Goal: Navigation & Orientation: Find specific page/section

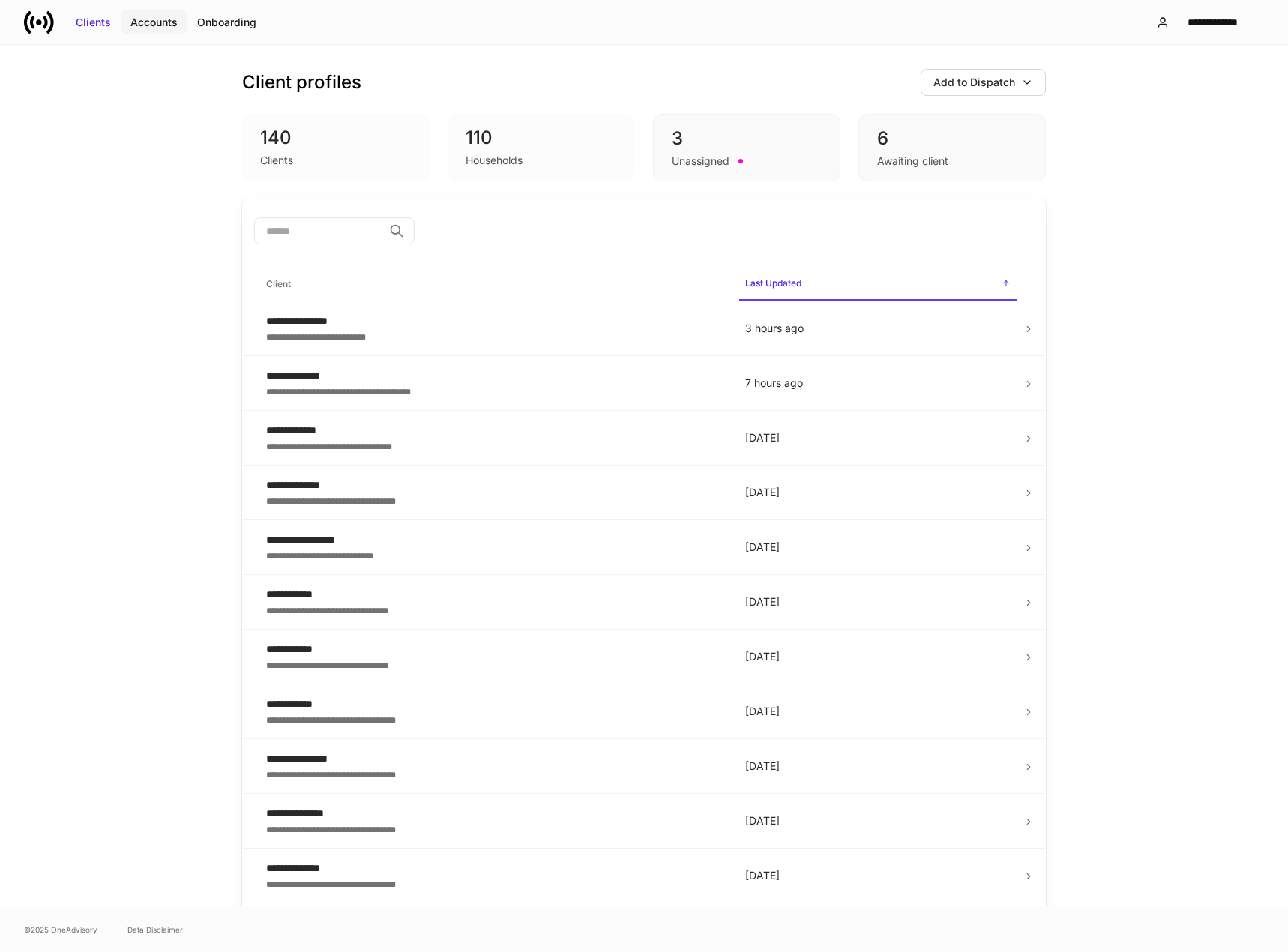
click at [141, 22] on div "Accounts" at bounding box center [154, 22] width 47 height 15
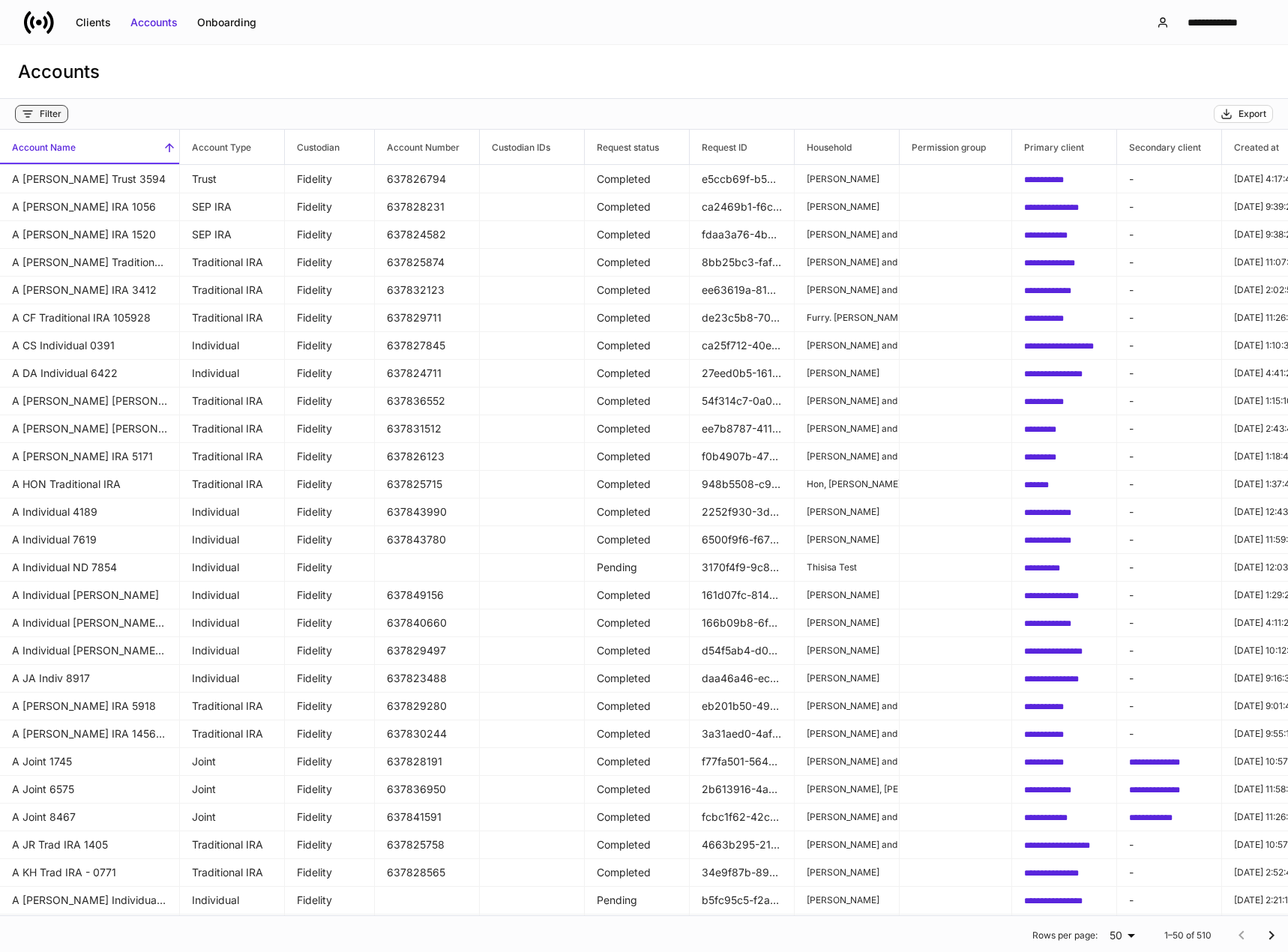
click at [60, 118] on div "Filter" at bounding box center [50, 113] width 22 height 12
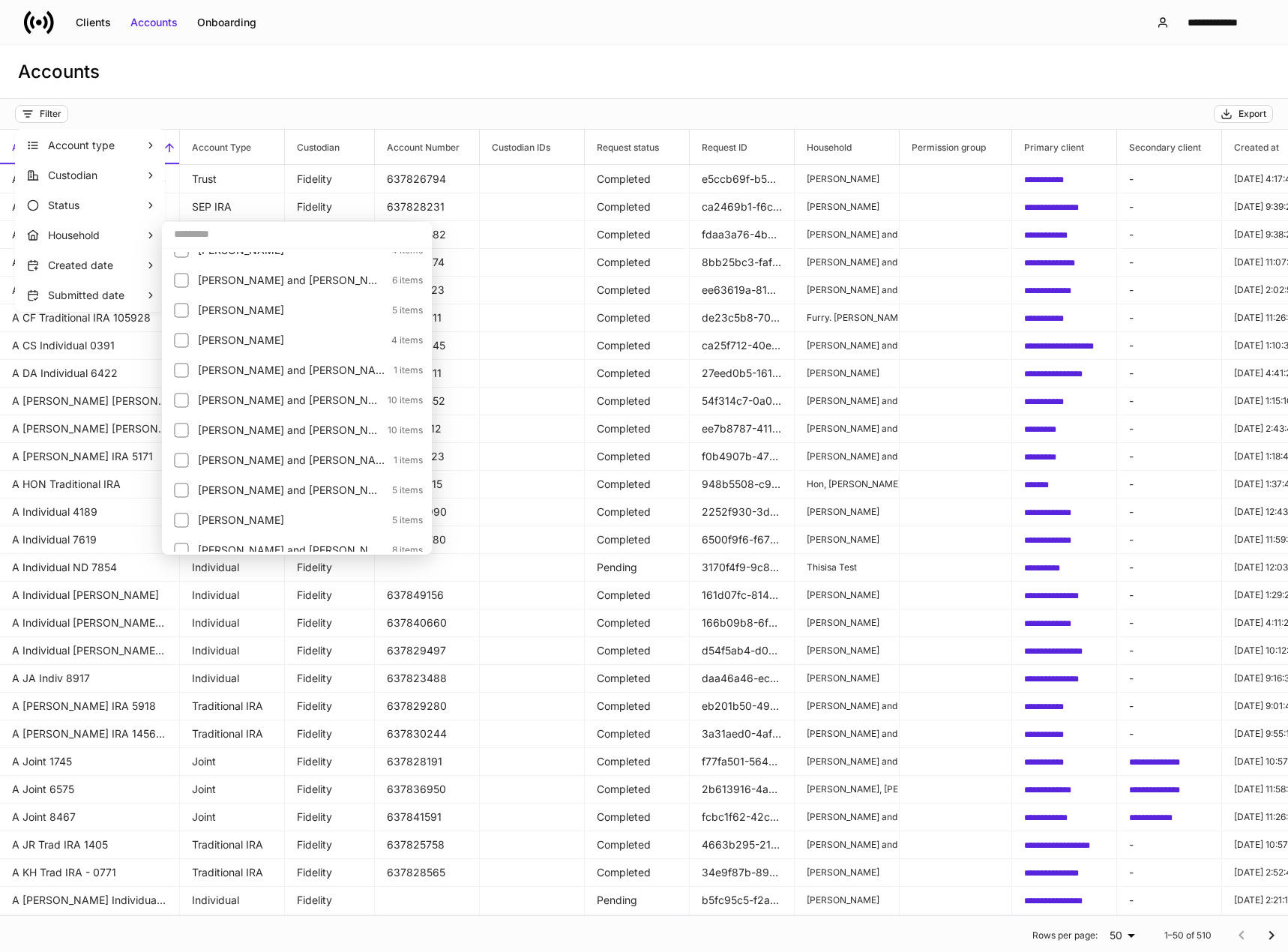
scroll to position [150, 0]
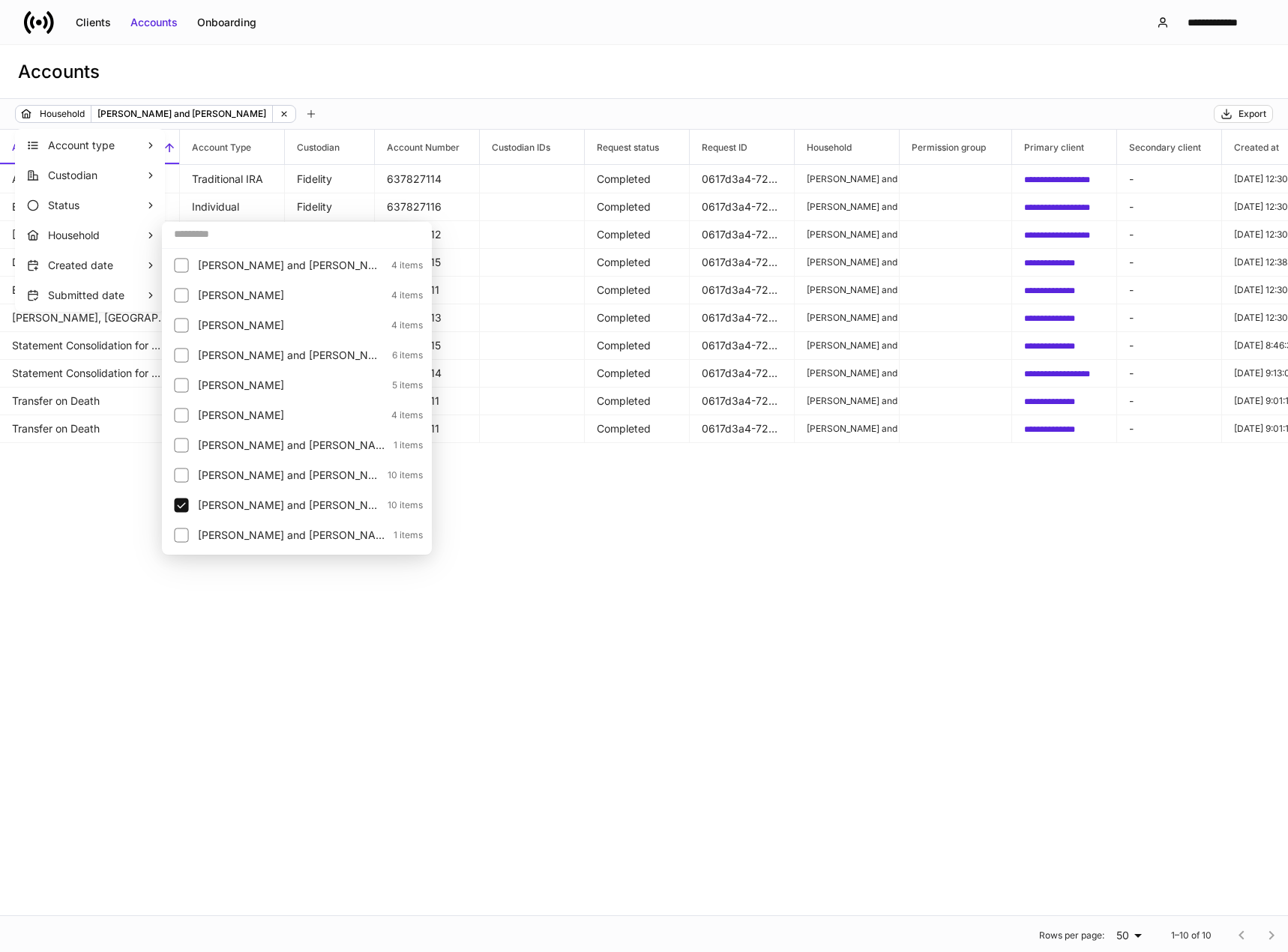
click at [661, 553] on div at bounding box center [644, 476] width 1288 height 952
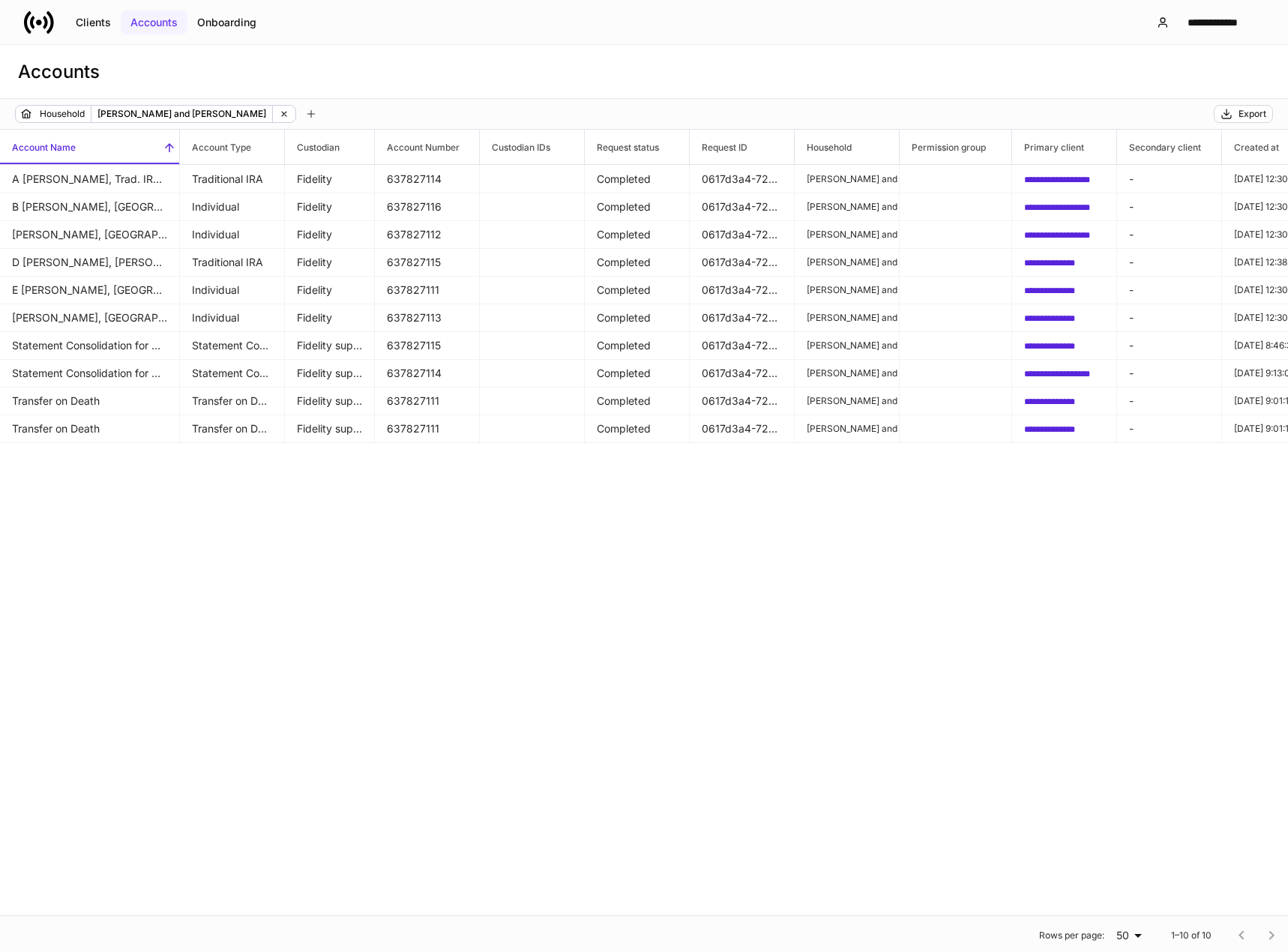
click at [149, 22] on div "Accounts" at bounding box center [154, 22] width 47 height 15
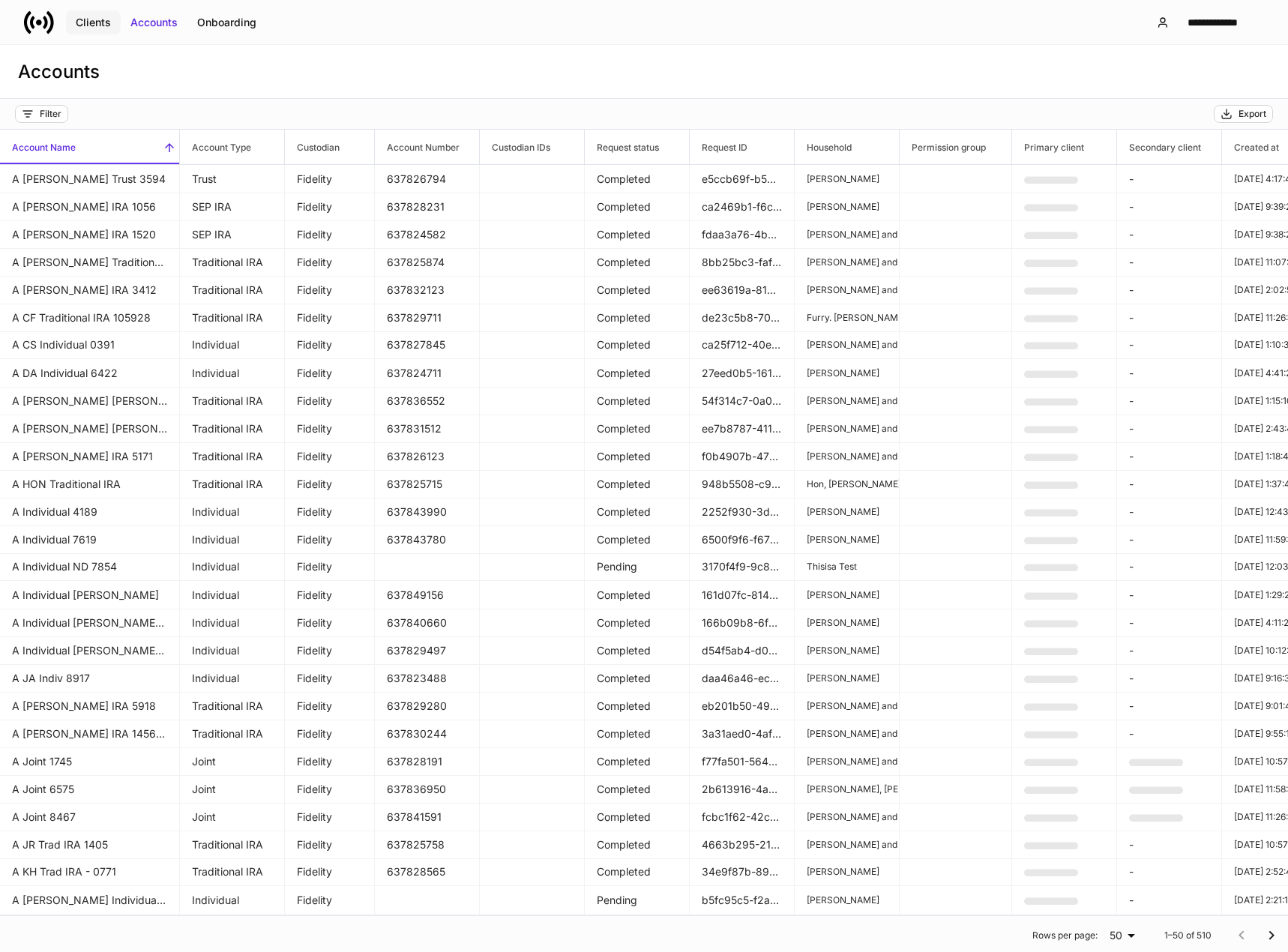
click at [96, 22] on div "Clients" at bounding box center [94, 22] width 36 height 15
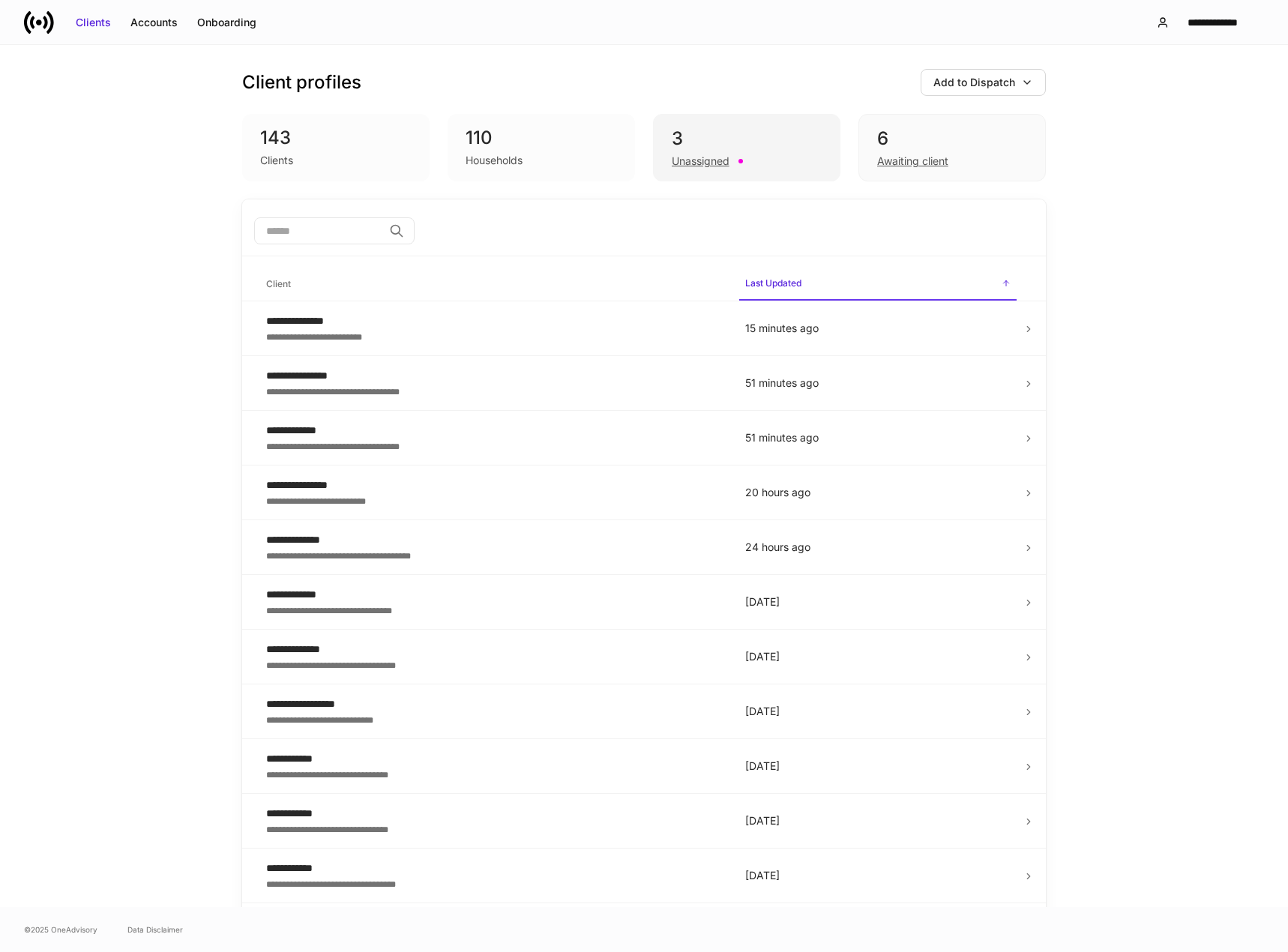
click at [712, 152] on div "Unassigned" at bounding box center [747, 159] width 150 height 18
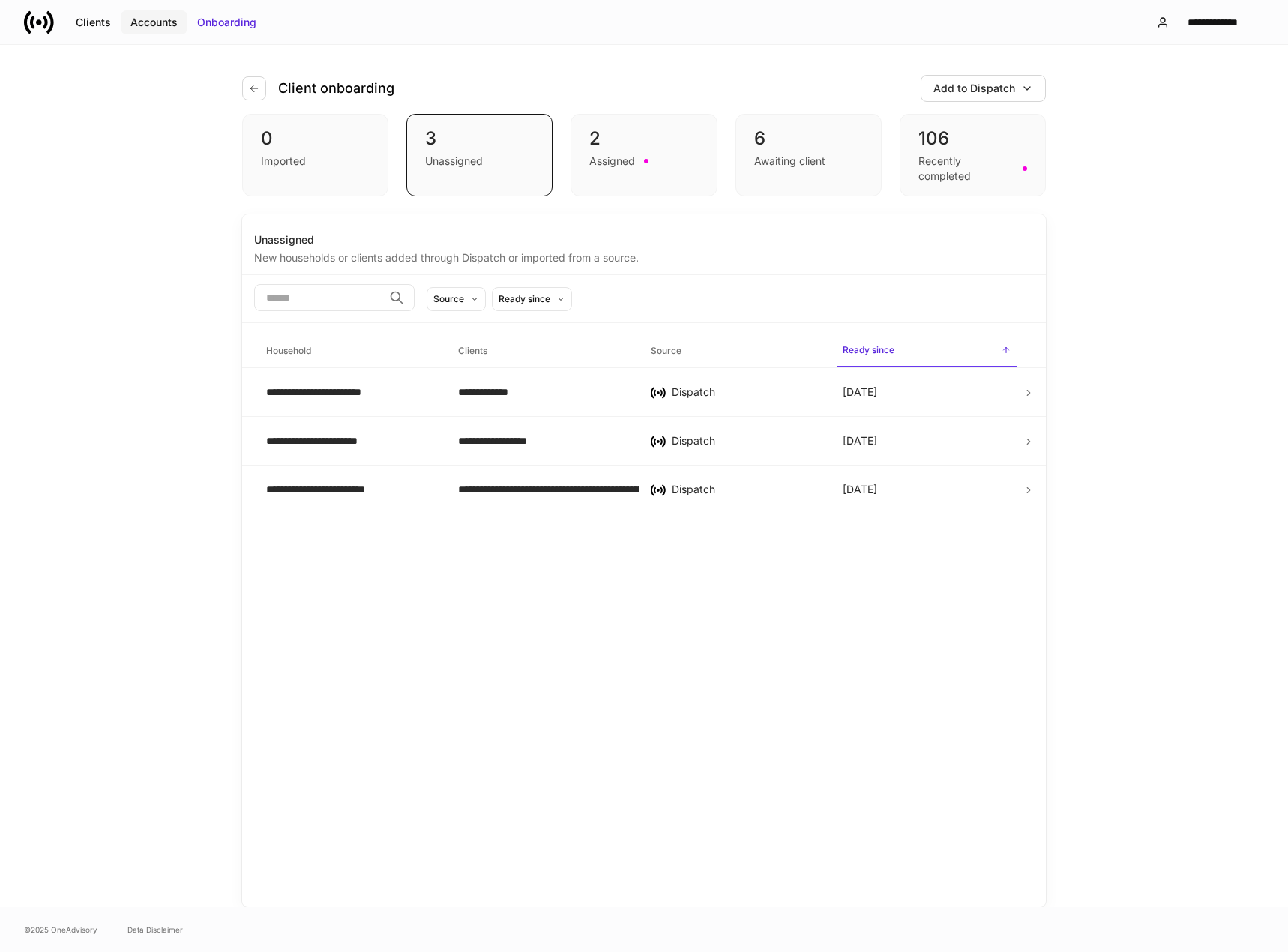
click at [146, 23] on div "Accounts" at bounding box center [154, 22] width 47 height 15
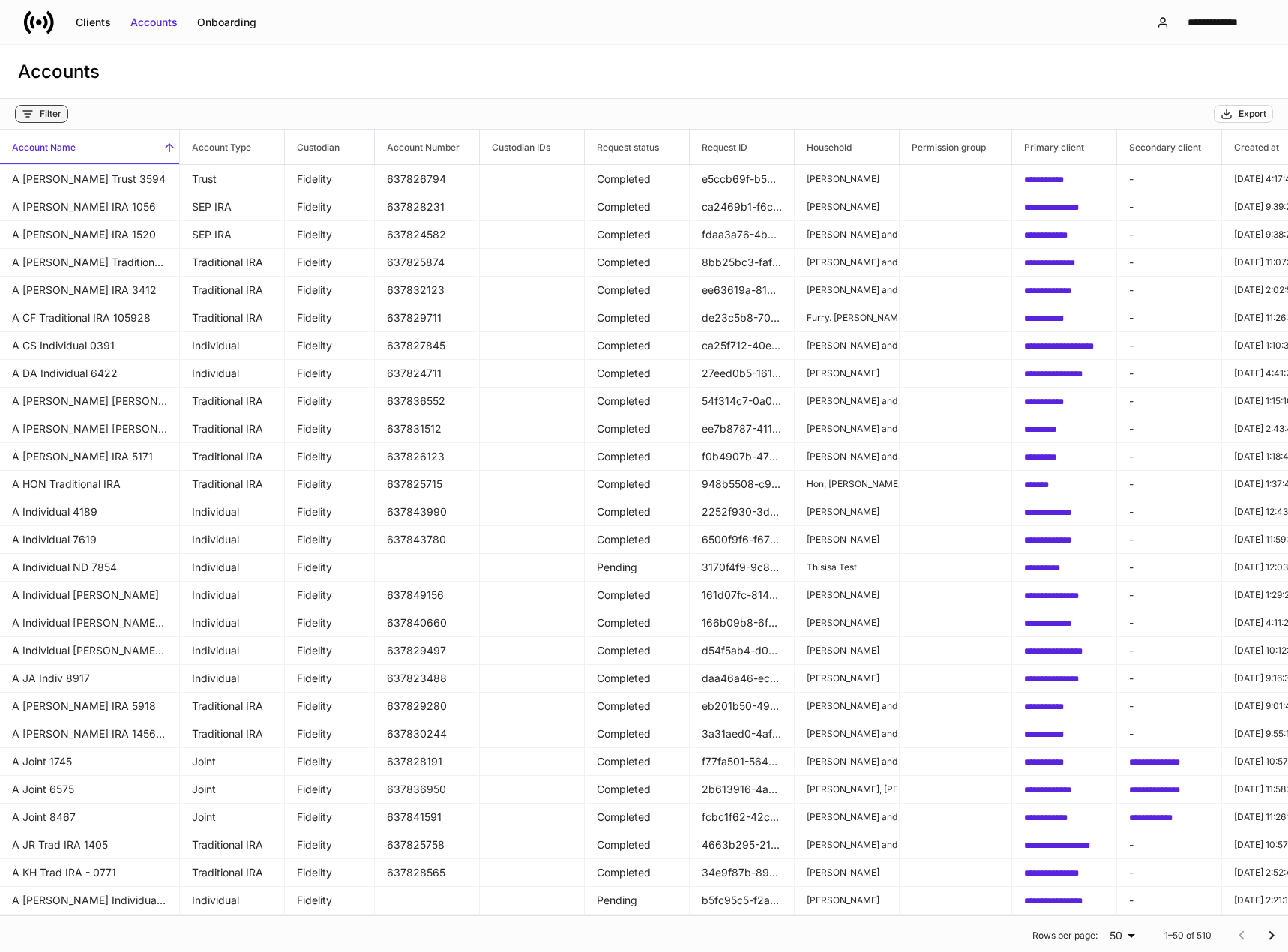
click at [60, 114] on div "Filter" at bounding box center [50, 113] width 22 height 12
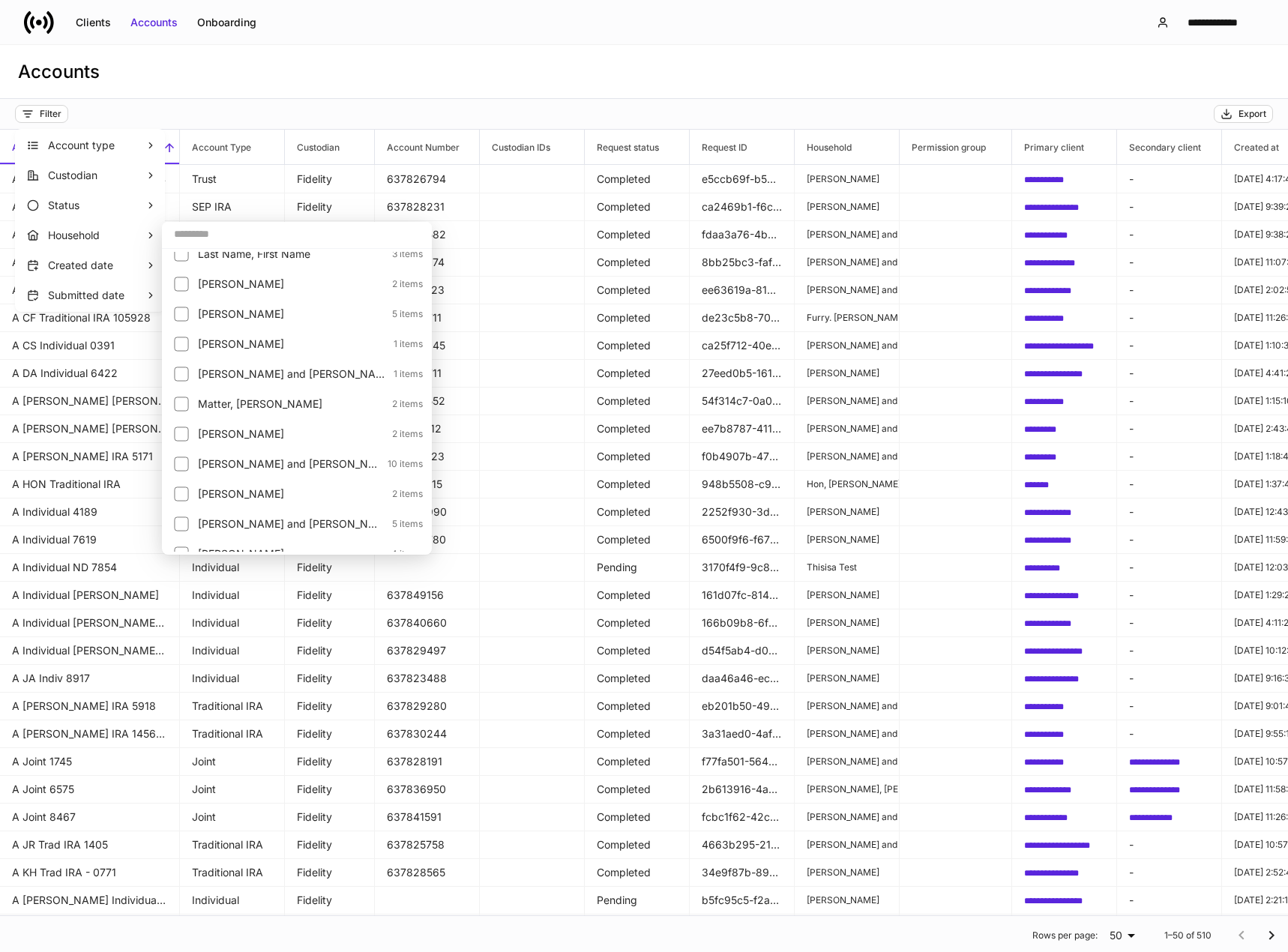
scroll to position [1800, 0]
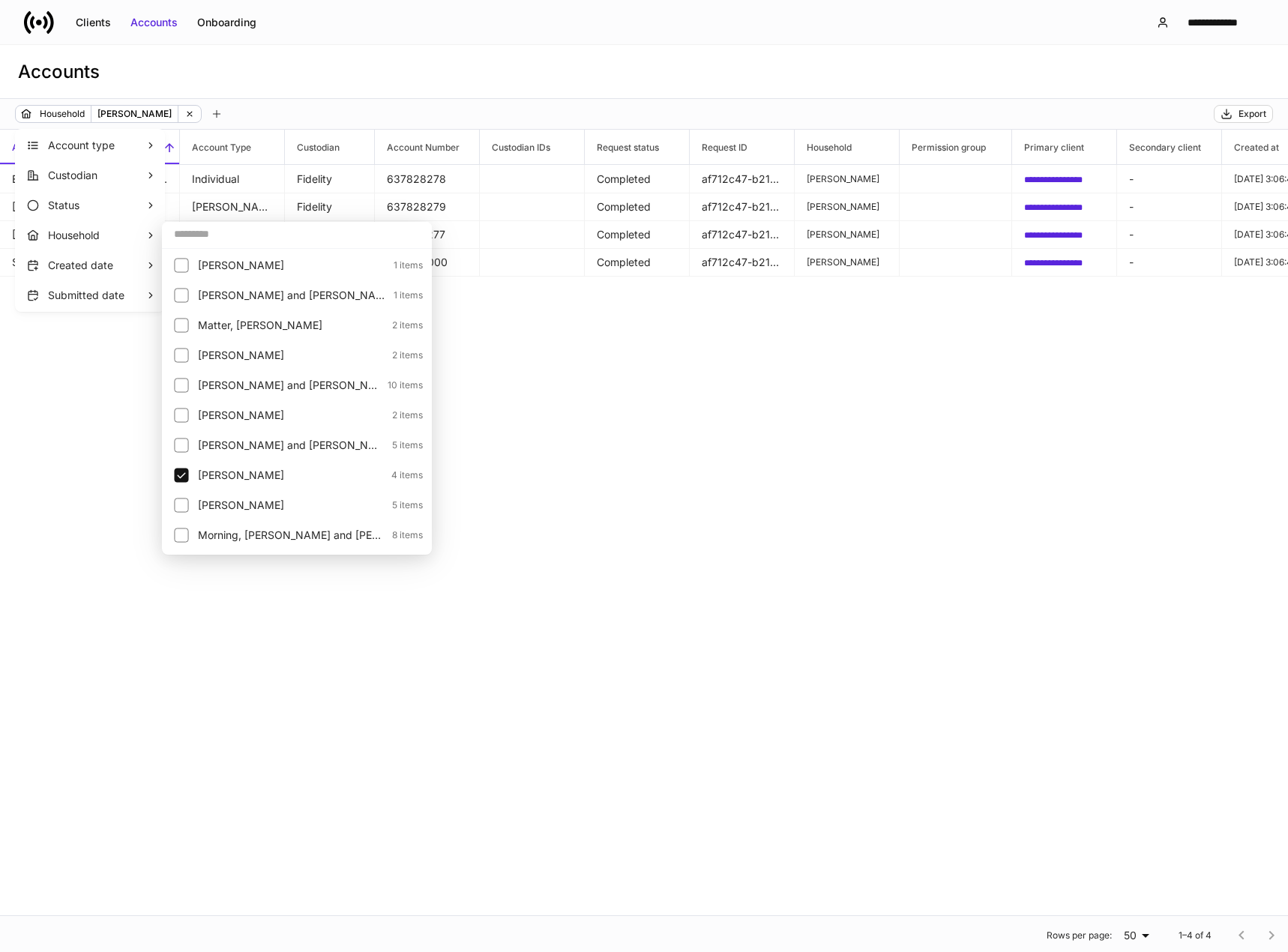
click at [710, 457] on div at bounding box center [644, 476] width 1288 height 952
